Goal: Task Accomplishment & Management: Manage account settings

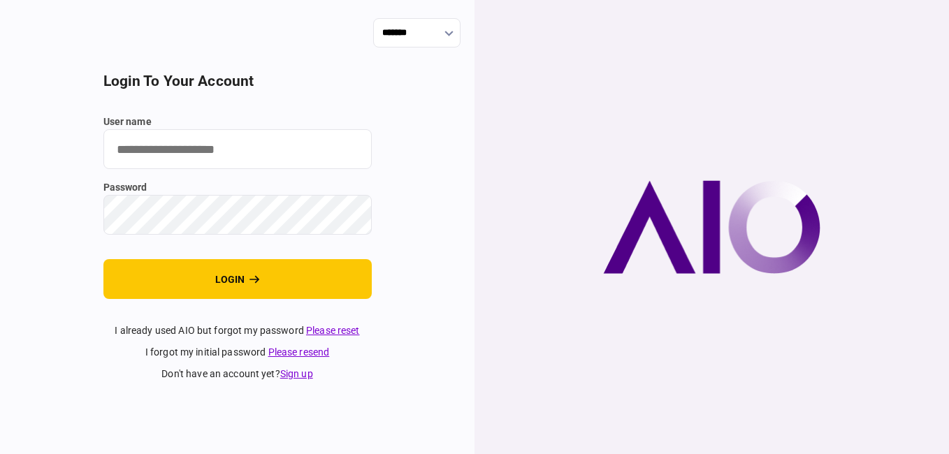
click at [196, 156] on input "user name" at bounding box center [237, 149] width 268 height 40
type input "**********"
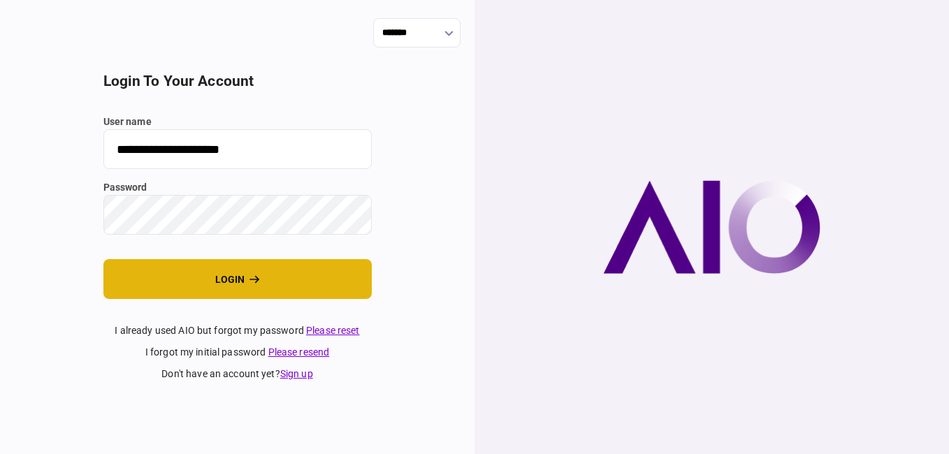
click at [206, 277] on button "login" at bounding box center [237, 279] width 268 height 40
